Goal: Task Accomplishment & Management: Manage account settings

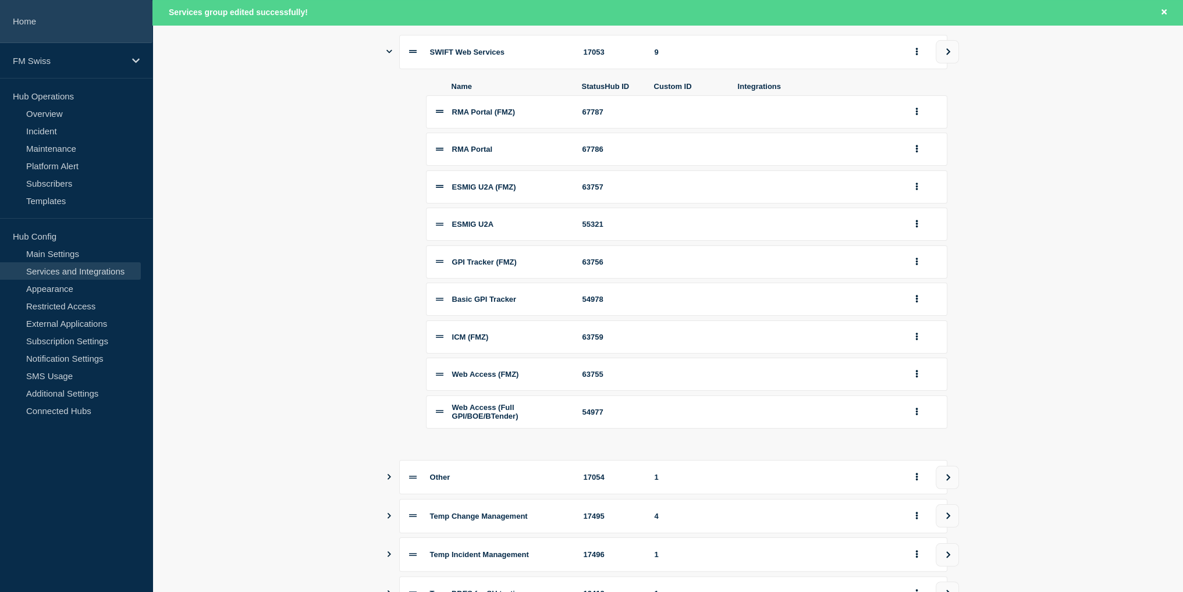
click at [39, 25] on link "Home" at bounding box center [76, 21] width 152 height 43
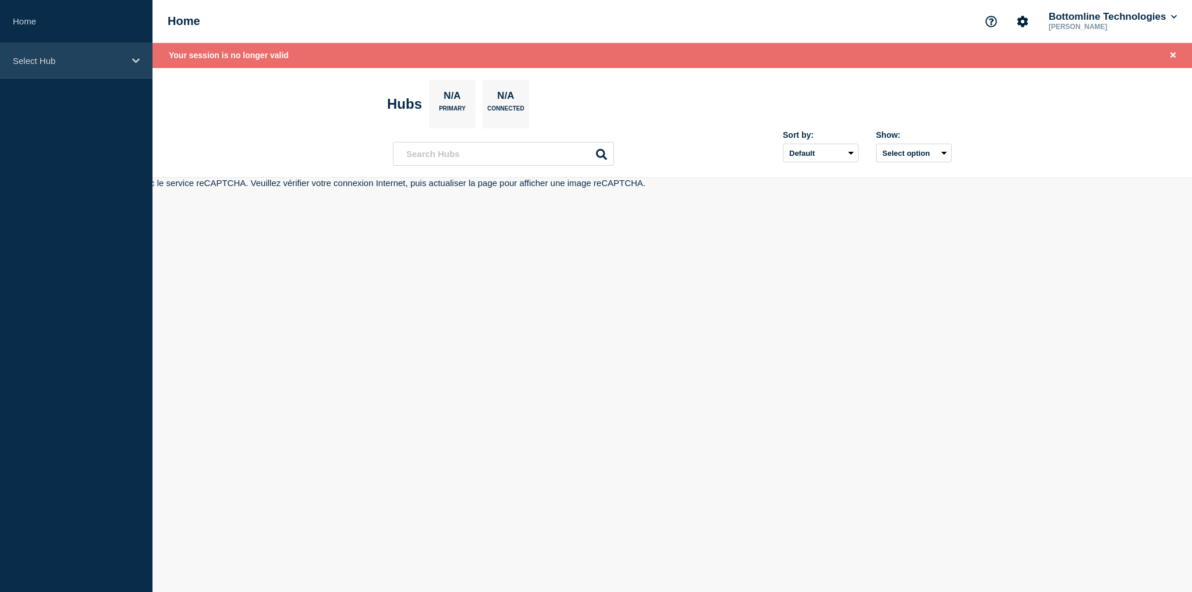
click at [44, 59] on p "Select Hub" at bounding box center [69, 61] width 112 height 10
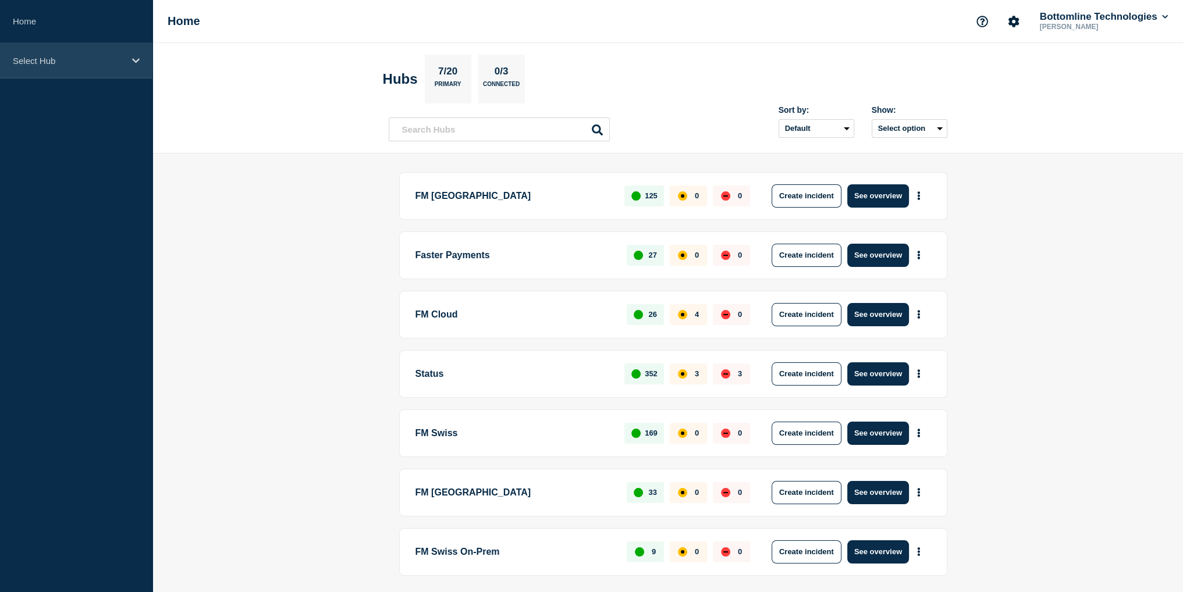
click at [30, 59] on p "Select Hub" at bounding box center [69, 61] width 112 height 10
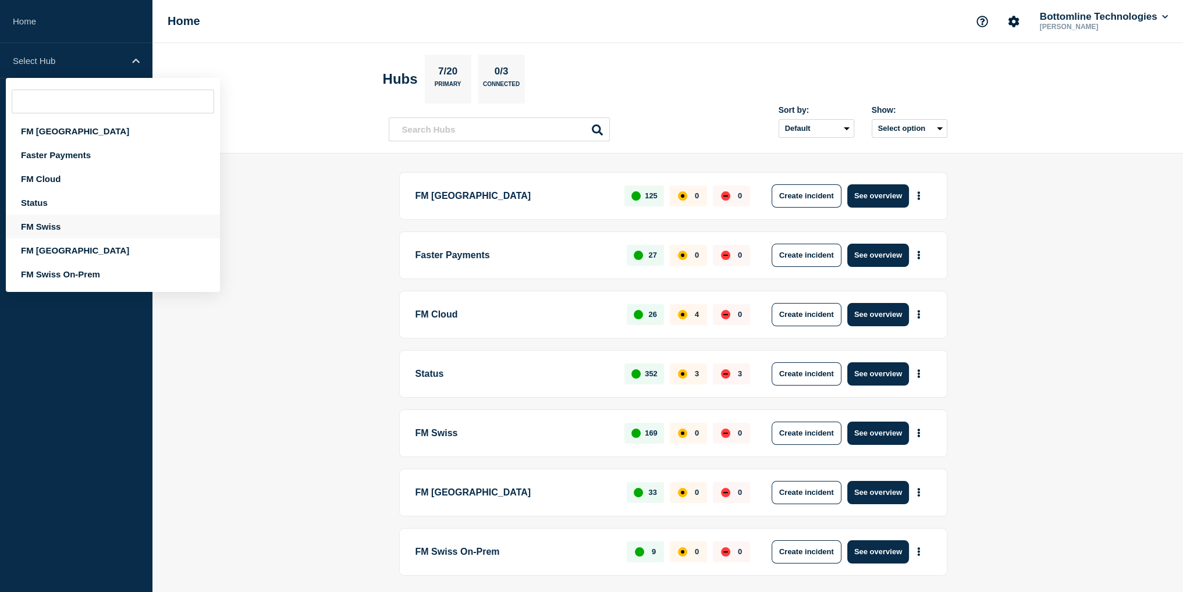
click at [52, 233] on div "FM Swiss" at bounding box center [113, 227] width 214 height 24
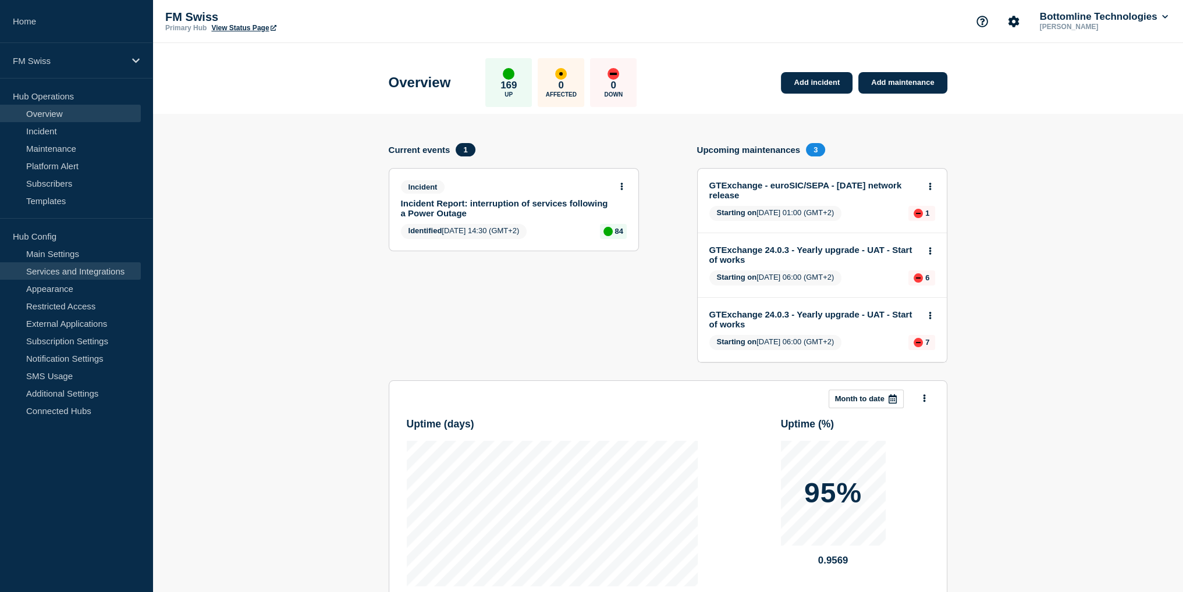
click at [63, 267] on link "Services and Integrations" at bounding box center [70, 270] width 141 height 17
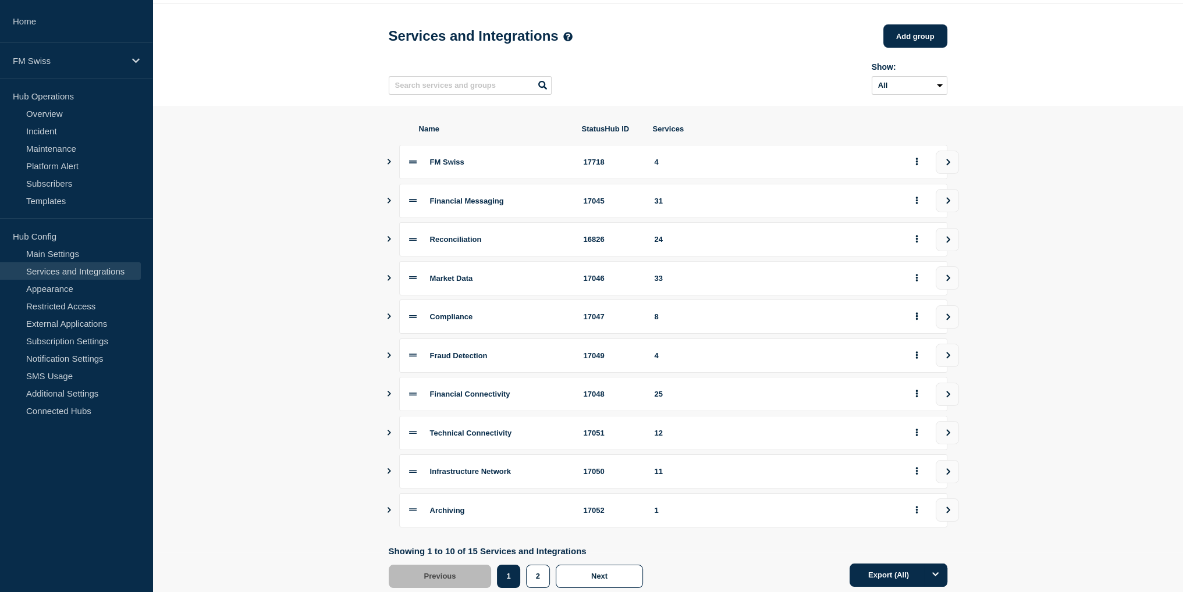
scroll to position [76, 0]
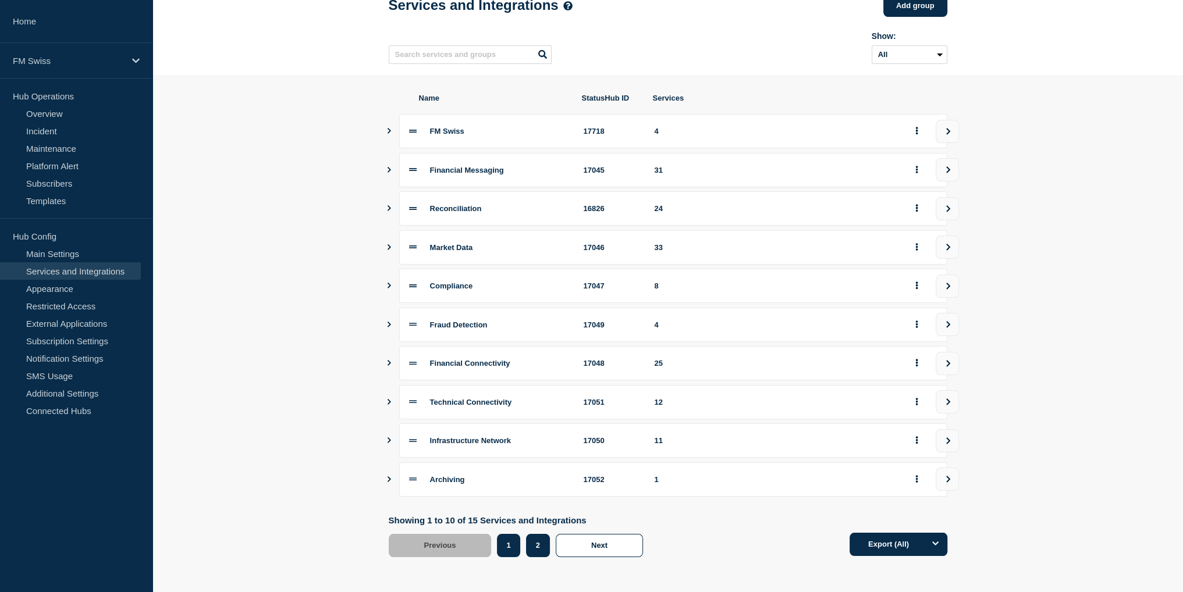
click at [535, 543] on button "2" at bounding box center [538, 545] width 24 height 23
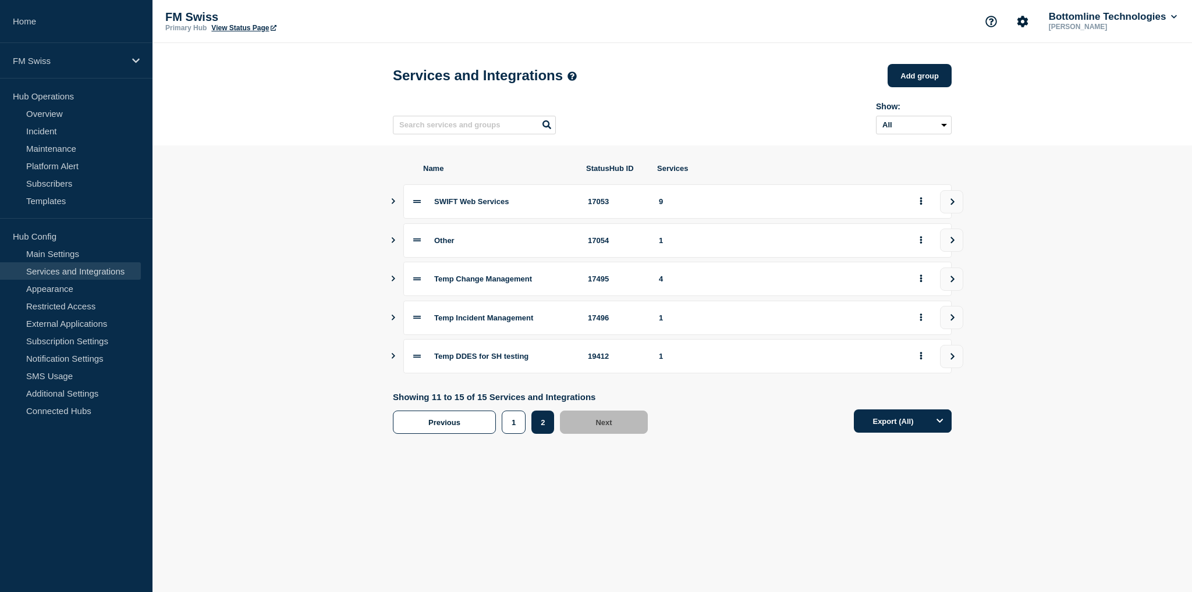
click at [394, 204] on icon "Show services" at bounding box center [393, 201] width 3 height 6
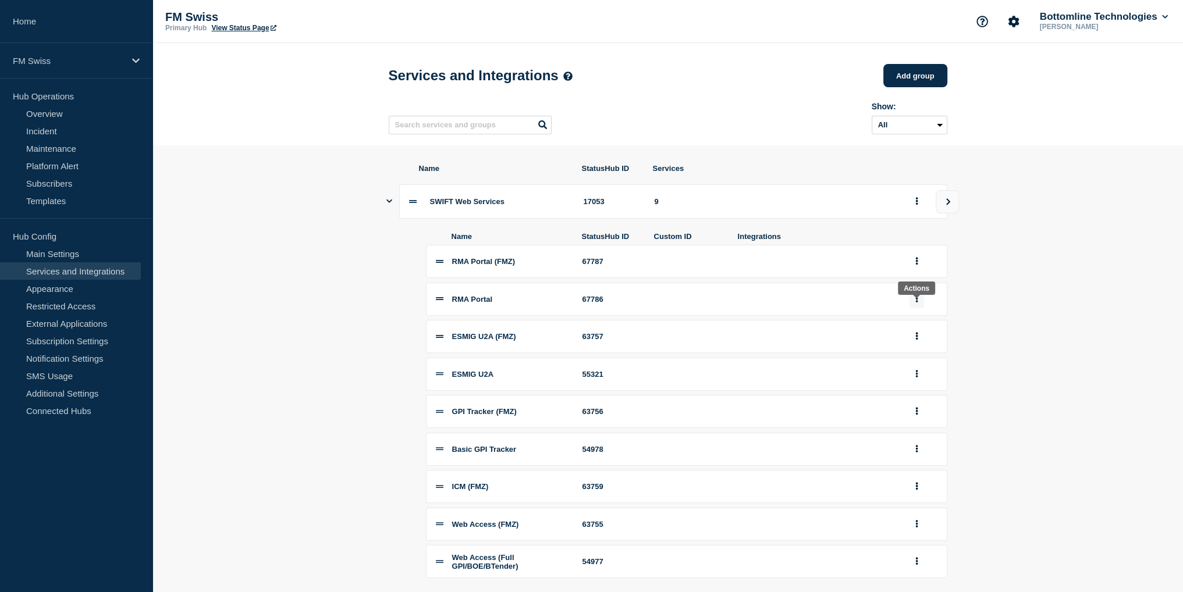
click at [917, 303] on icon "group actions" at bounding box center [916, 299] width 2 height 8
click at [916, 348] on button "Delete" at bounding box center [924, 339] width 58 height 18
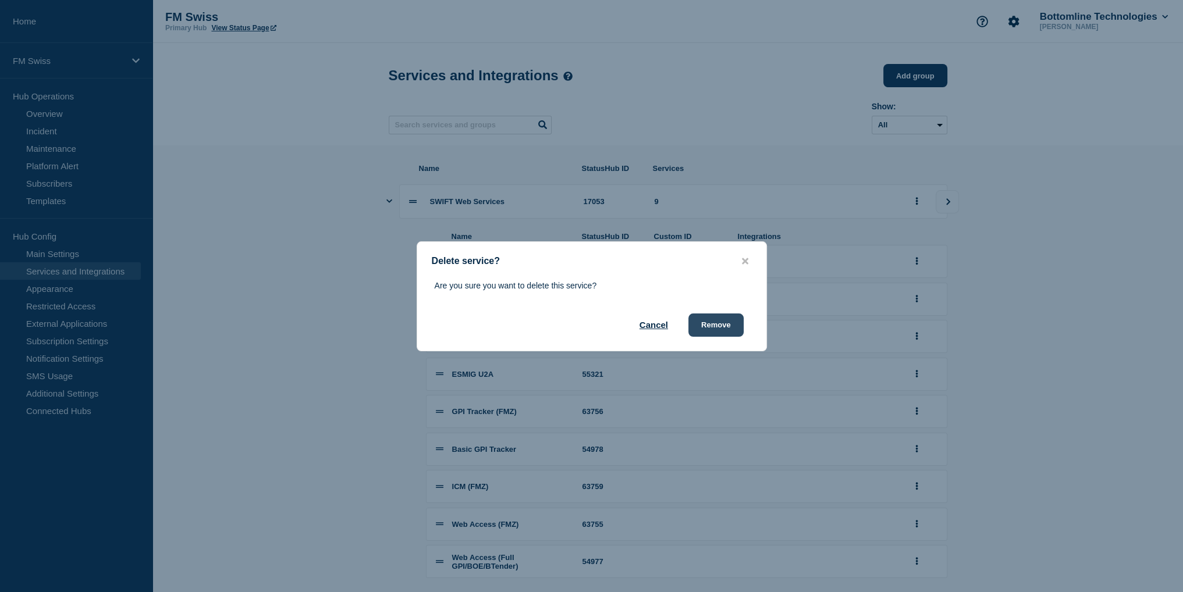
click at [715, 325] on button "Remove" at bounding box center [715, 325] width 55 height 23
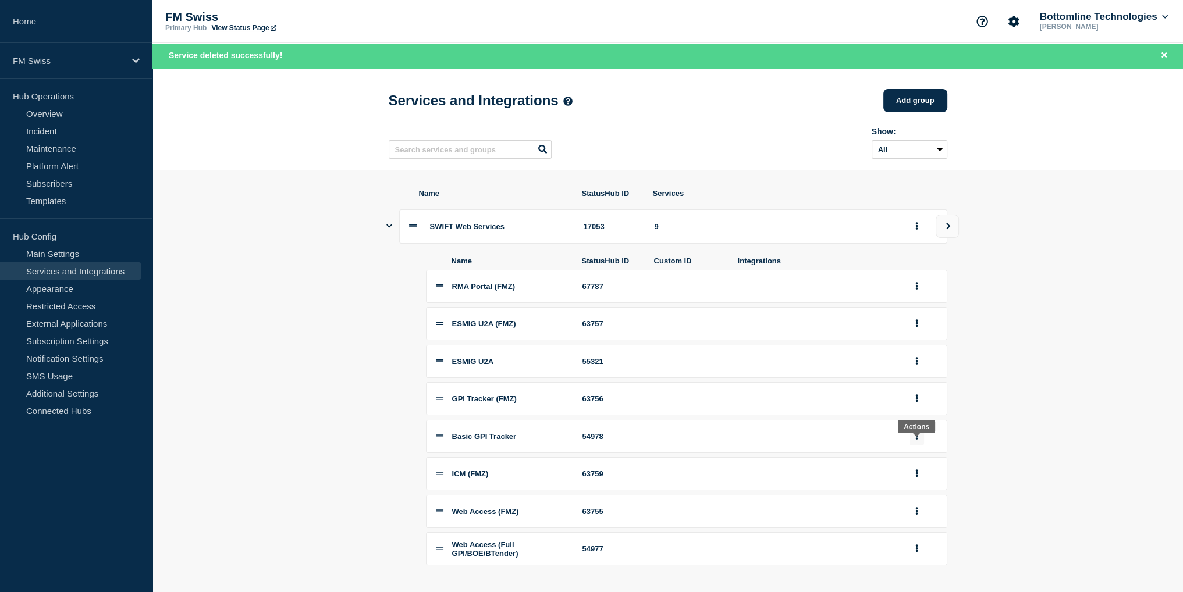
click at [915, 440] on icon "group actions" at bounding box center [916, 436] width 3 height 8
click at [917, 485] on button "Delete" at bounding box center [924, 476] width 58 height 18
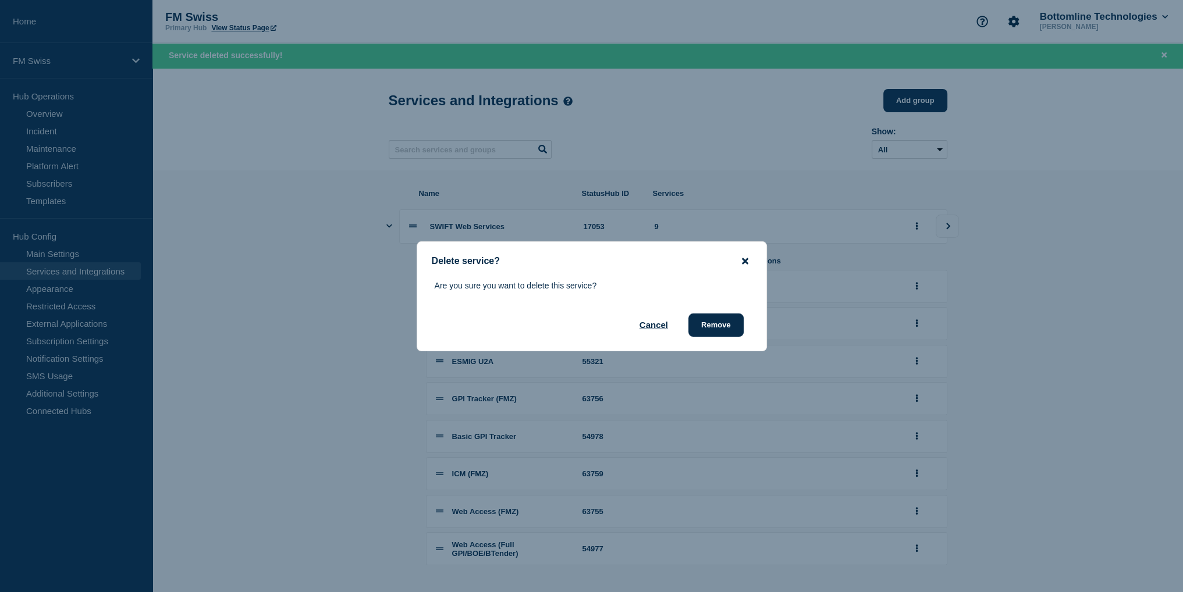
click at [745, 260] on icon "close button" at bounding box center [745, 261] width 6 height 6
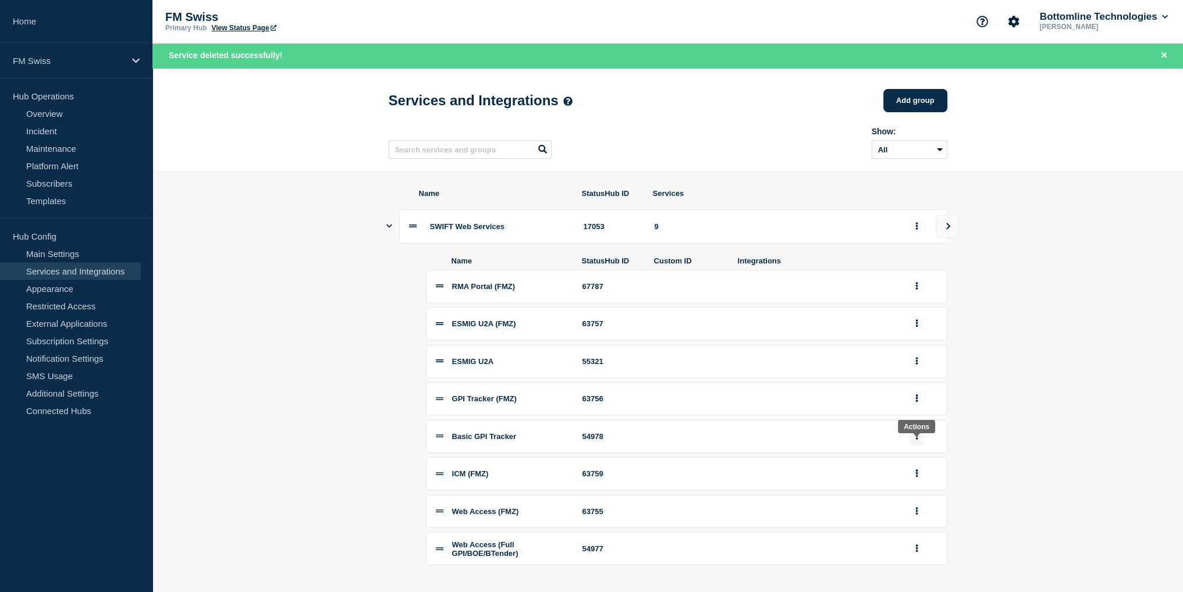
click at [915, 440] on icon "group actions" at bounding box center [916, 436] width 3 height 8
click at [921, 484] on button "Delete" at bounding box center [924, 476] width 58 height 18
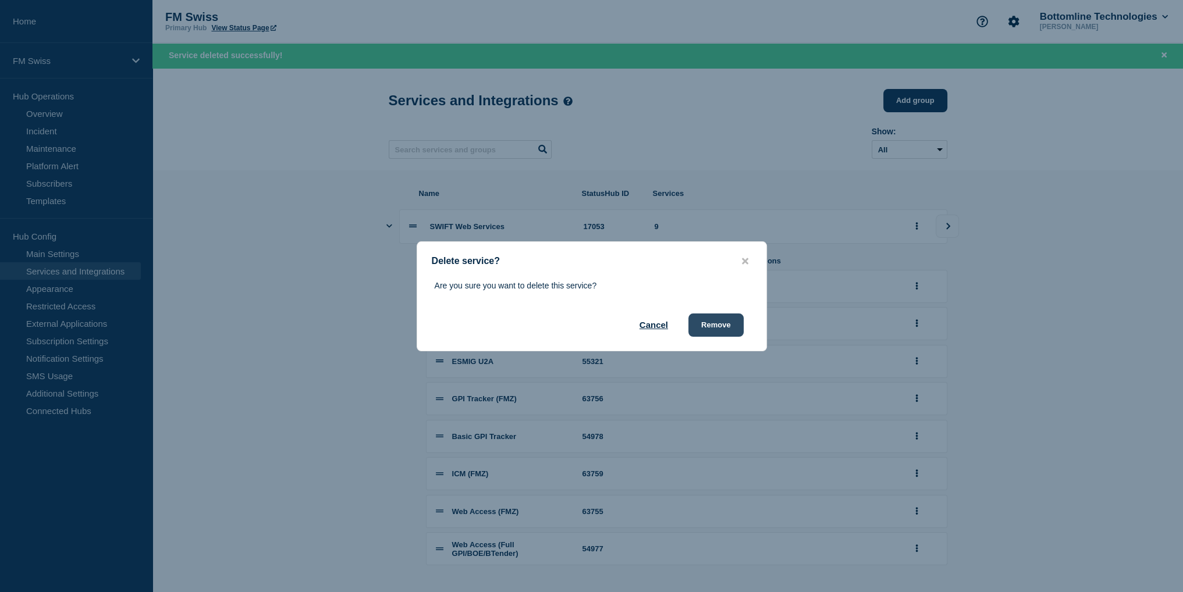
click at [719, 326] on button "Remove" at bounding box center [715, 325] width 55 height 23
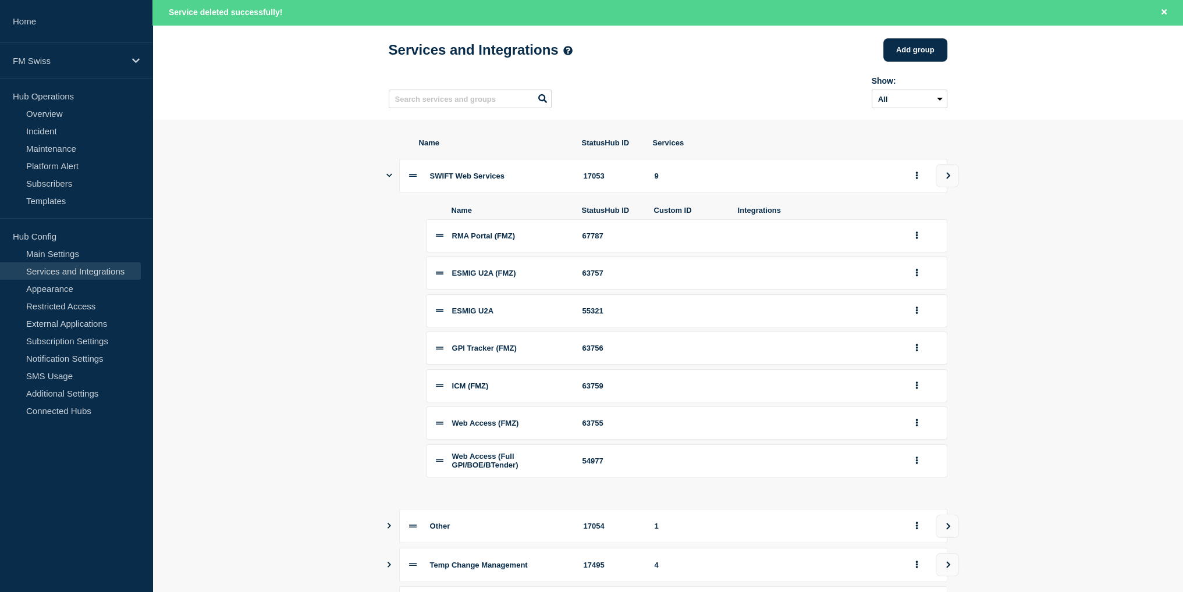
scroll to position [116, 0]
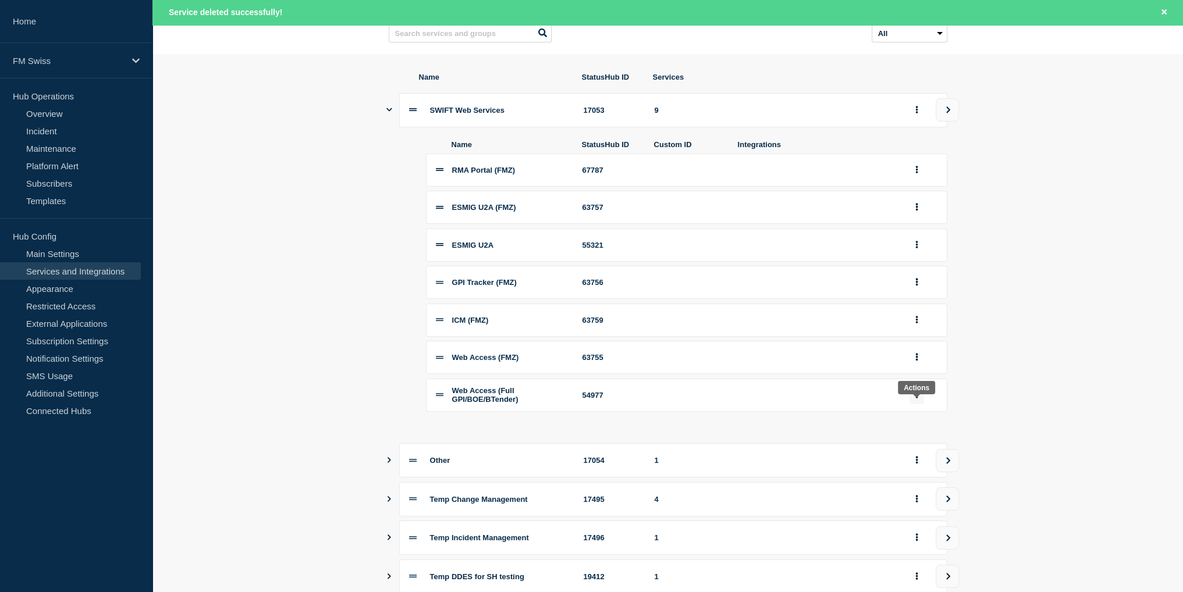
click at [916, 399] on icon "group actions" at bounding box center [916, 395] width 2 height 8
click at [921, 427] on button "Edit" at bounding box center [924, 418] width 58 height 18
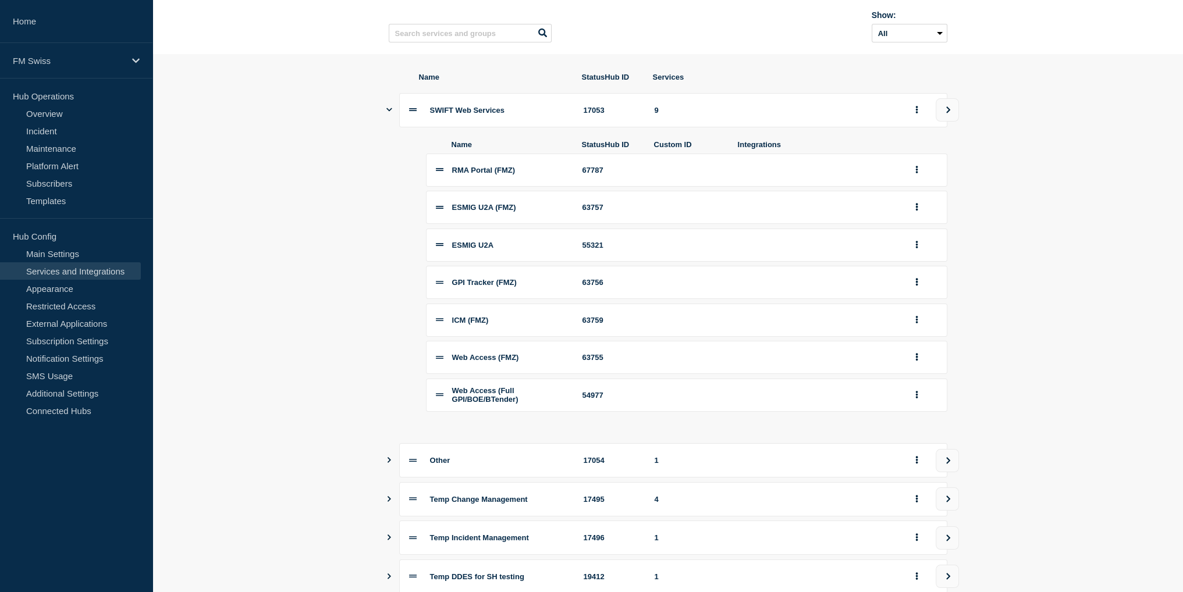
scroll to position [91, 0]
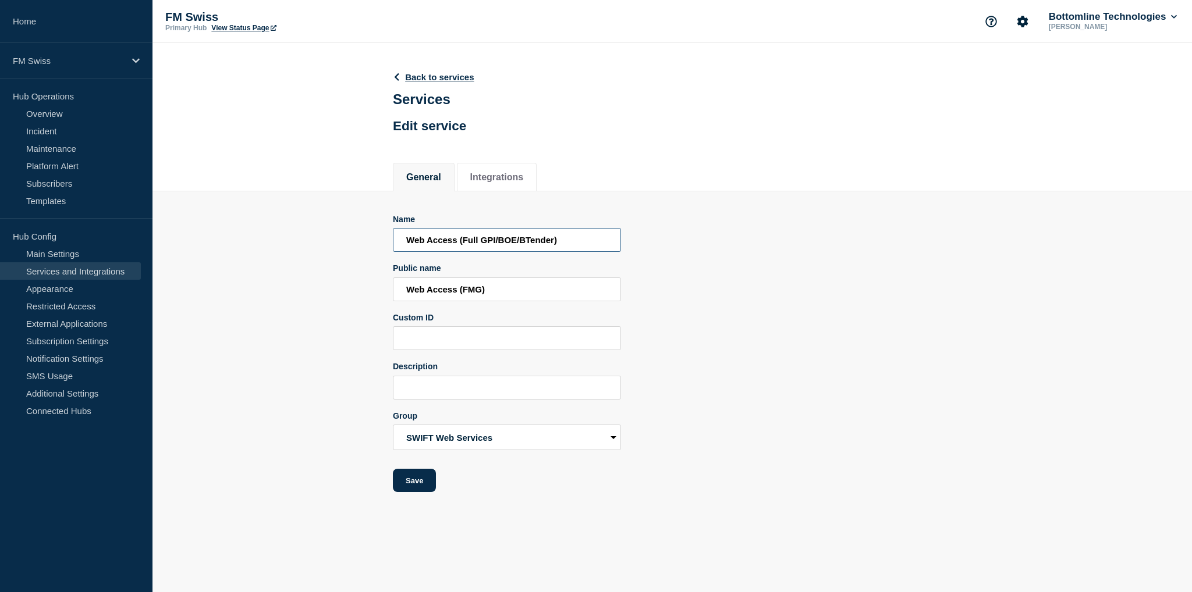
drag, startPoint x: 459, startPoint y: 242, endPoint x: 733, endPoint y: 249, distance: 274.8
click at [733, 249] on div "Name Web Access (Full GPI/BOE/BTender) Public name Web Access (FMG) Custom ID D…" at bounding box center [672, 354] width 559 height 278
type input "Web Access"
click at [412, 492] on button "Save" at bounding box center [414, 480] width 43 height 23
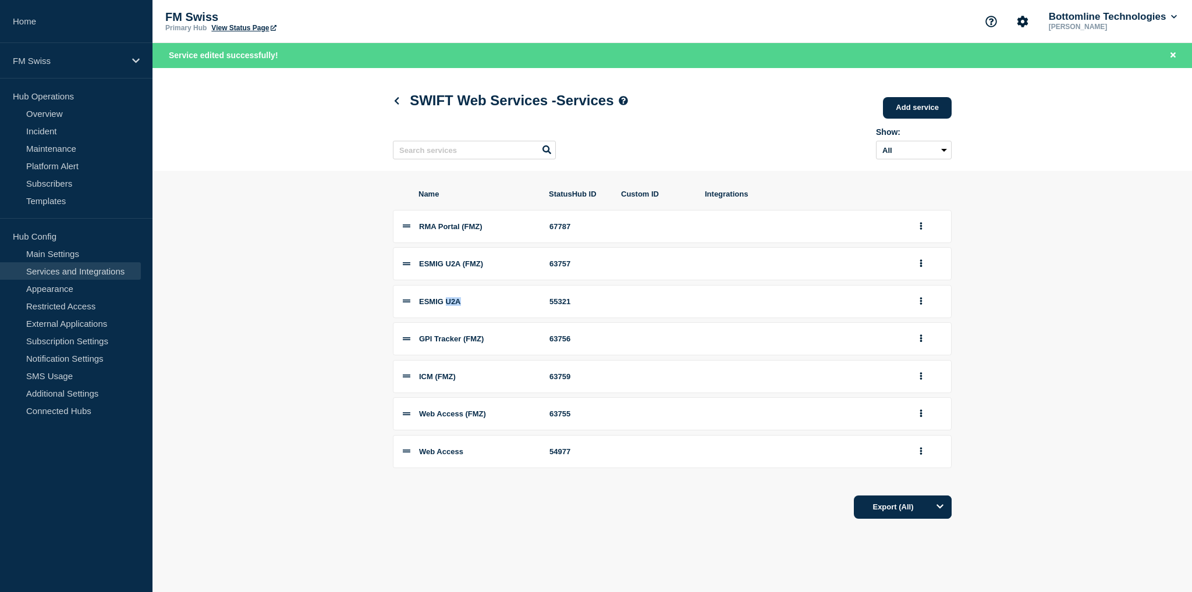
drag, startPoint x: 470, startPoint y: 303, endPoint x: 449, endPoint y: 302, distance: 21.0
click at [449, 302] on div "ESMIG U2A" at bounding box center [477, 301] width 116 height 9
click at [240, 314] on section "Name StatusHub ID Custom ID Integrations RMA Portal (FMZ) 67787 ESMIG U2A (FMZ)…" at bounding box center [671, 354] width 1039 height 367
click at [396, 100] on icon at bounding box center [396, 101] width 9 height 8
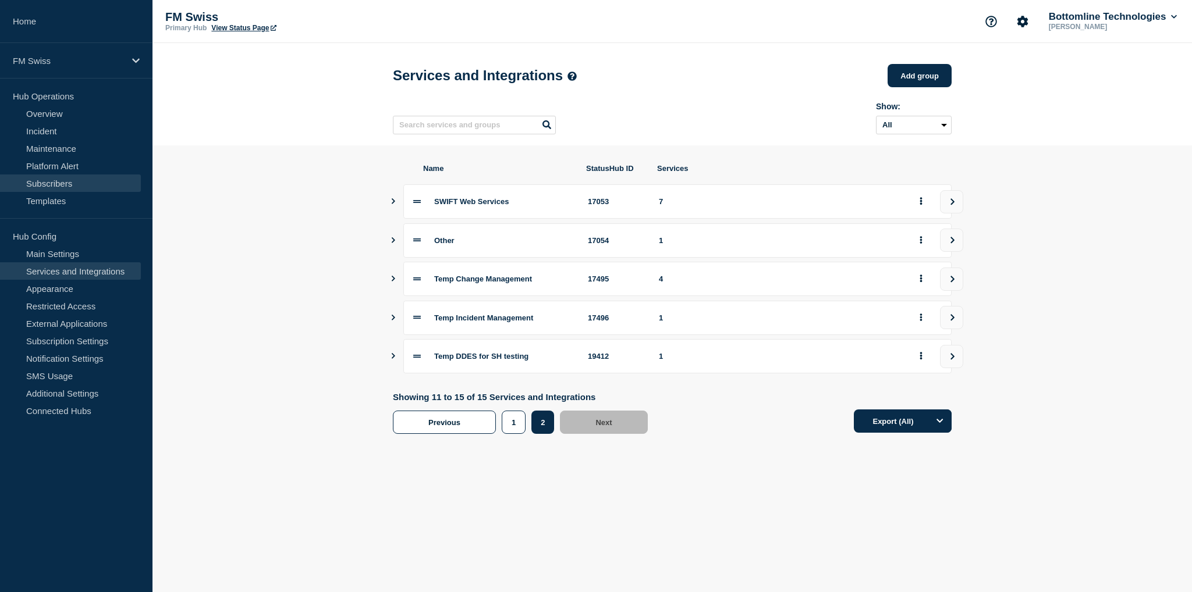
click at [61, 182] on link "Subscribers" at bounding box center [70, 183] width 141 height 17
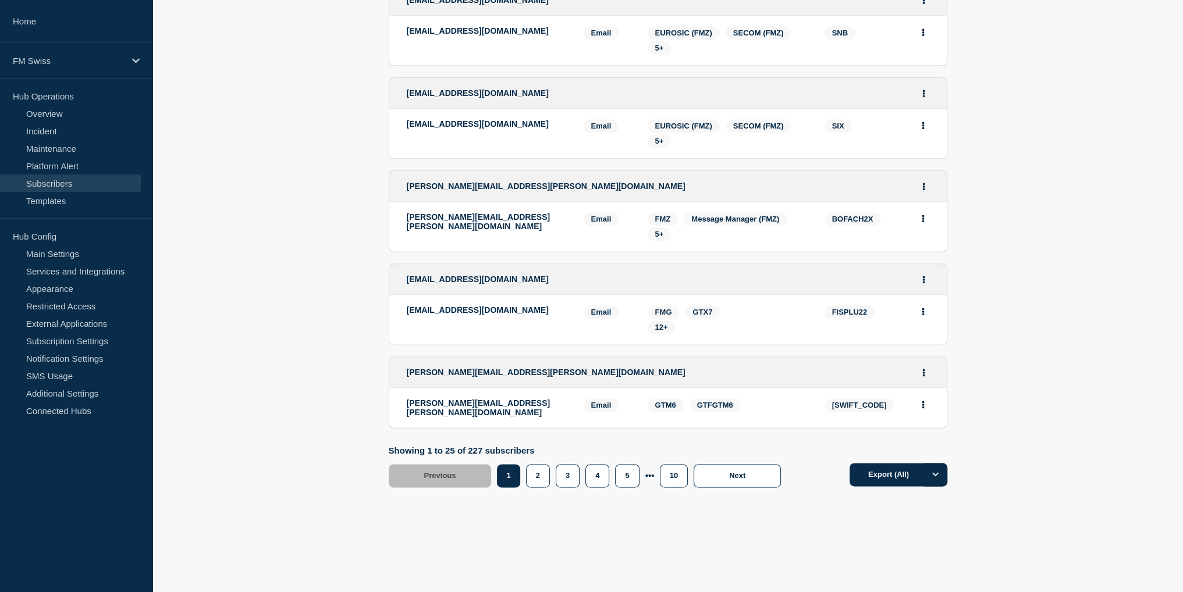
scroll to position [2061, 0]
click at [877, 474] on button "Export (All)" at bounding box center [899, 474] width 98 height 23
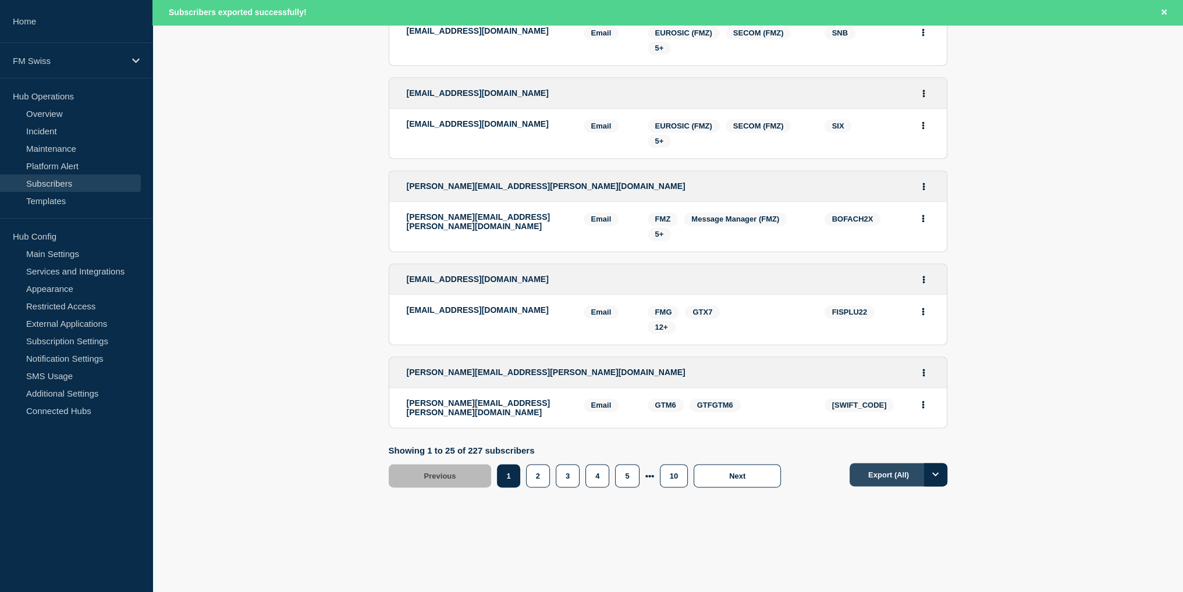
scroll to position [2086, 0]
click at [892, 478] on button "Export (All)" at bounding box center [899, 474] width 98 height 23
